Goal: Navigation & Orientation: Go to known website

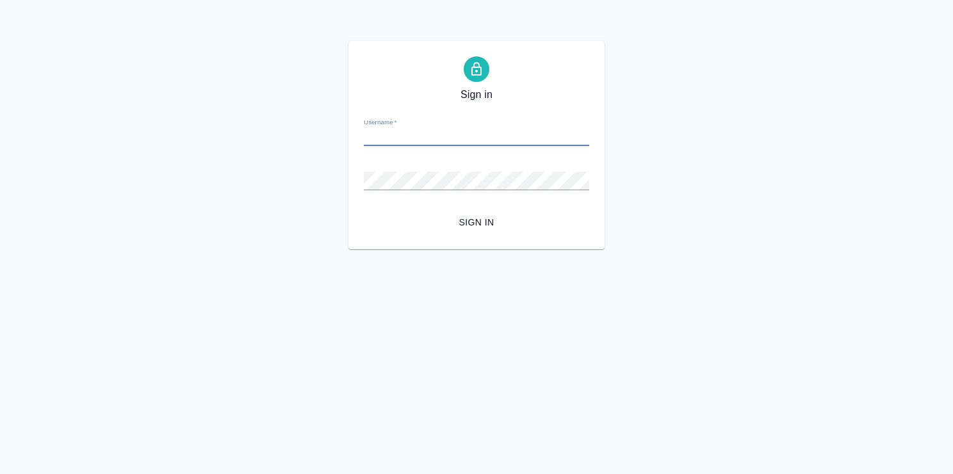
click at [441, 129] on input "Username   *" at bounding box center [476, 137] width 225 height 18
type input "v.abramova"
click at [468, 219] on span "Sign in" at bounding box center [476, 223] width 205 height 16
click at [413, 136] on input "v.abramova" at bounding box center [476, 137] width 225 height 18
click at [429, 131] on input "v.abramova" at bounding box center [476, 137] width 225 height 18
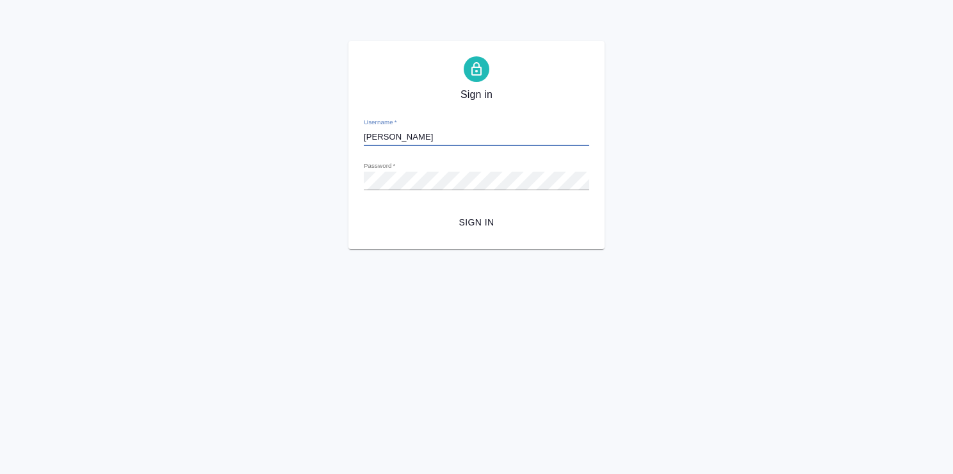
click at [469, 220] on span "Sign in" at bounding box center [476, 223] width 205 height 16
drag, startPoint x: 432, startPoint y: 136, endPoint x: 341, endPoint y: 126, distance: 92.2
click at [341, 126] on div "Sign in Username   * v.abramova Password   * urlPath   * / Sign in" at bounding box center [476, 145] width 953 height 208
paste input "v.abramova@awatera.com"
type input "v.abramova@awatera.com"
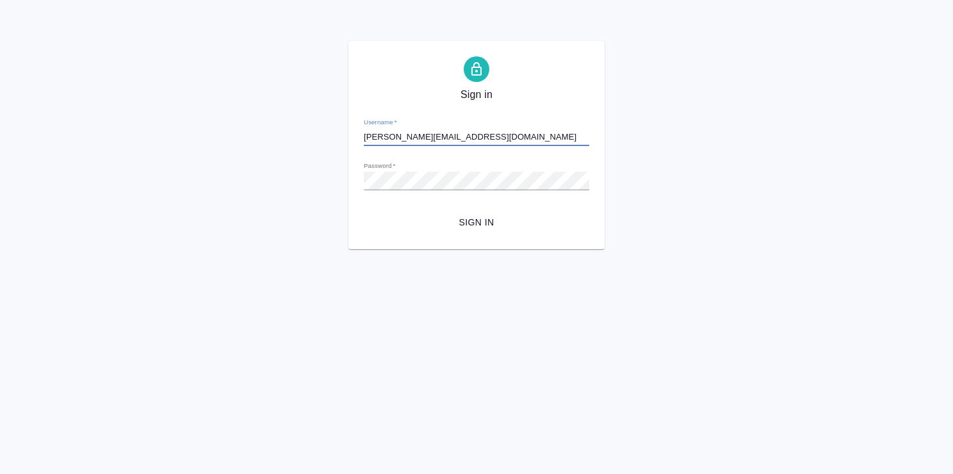
click at [484, 218] on span "Sign in" at bounding box center [476, 223] width 205 height 16
